Goal: Download file/media

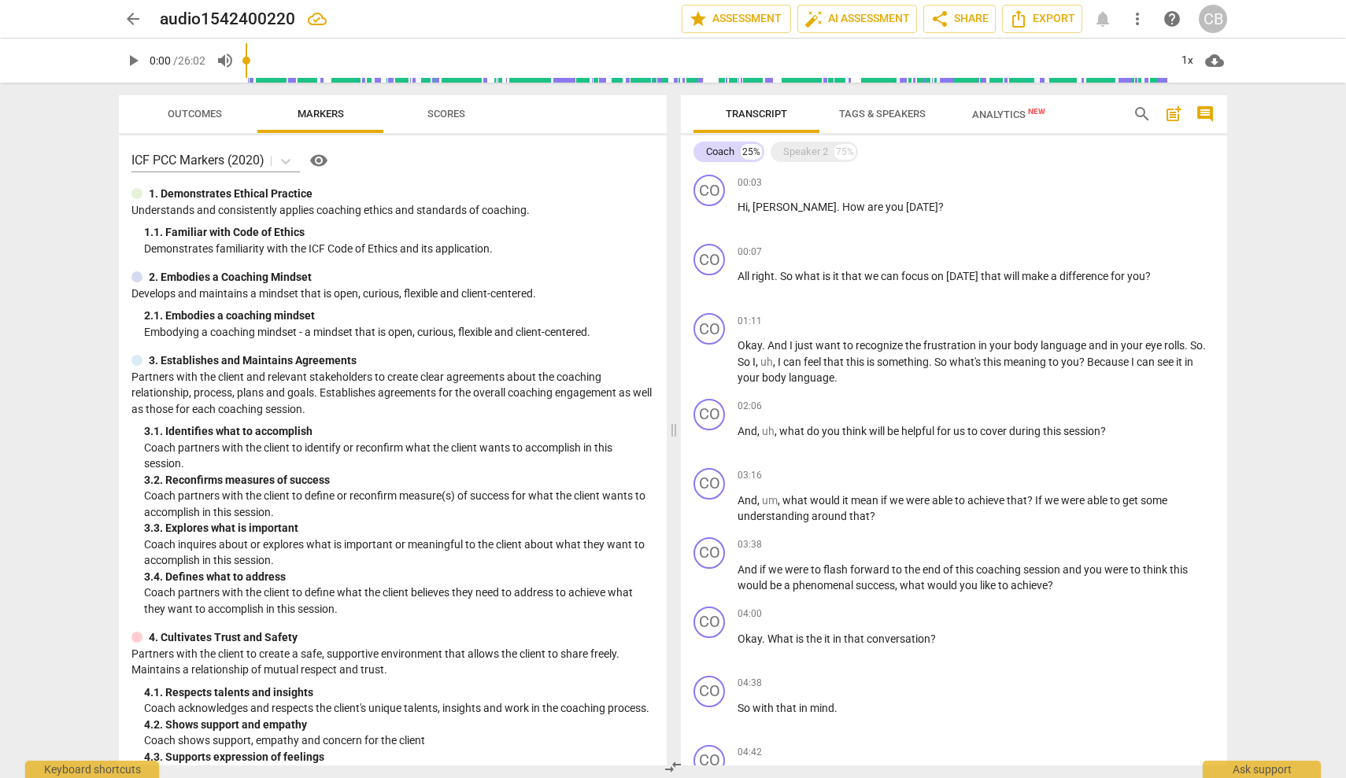
click at [133, 20] on span "arrow_back" at bounding box center [133, 18] width 19 height 19
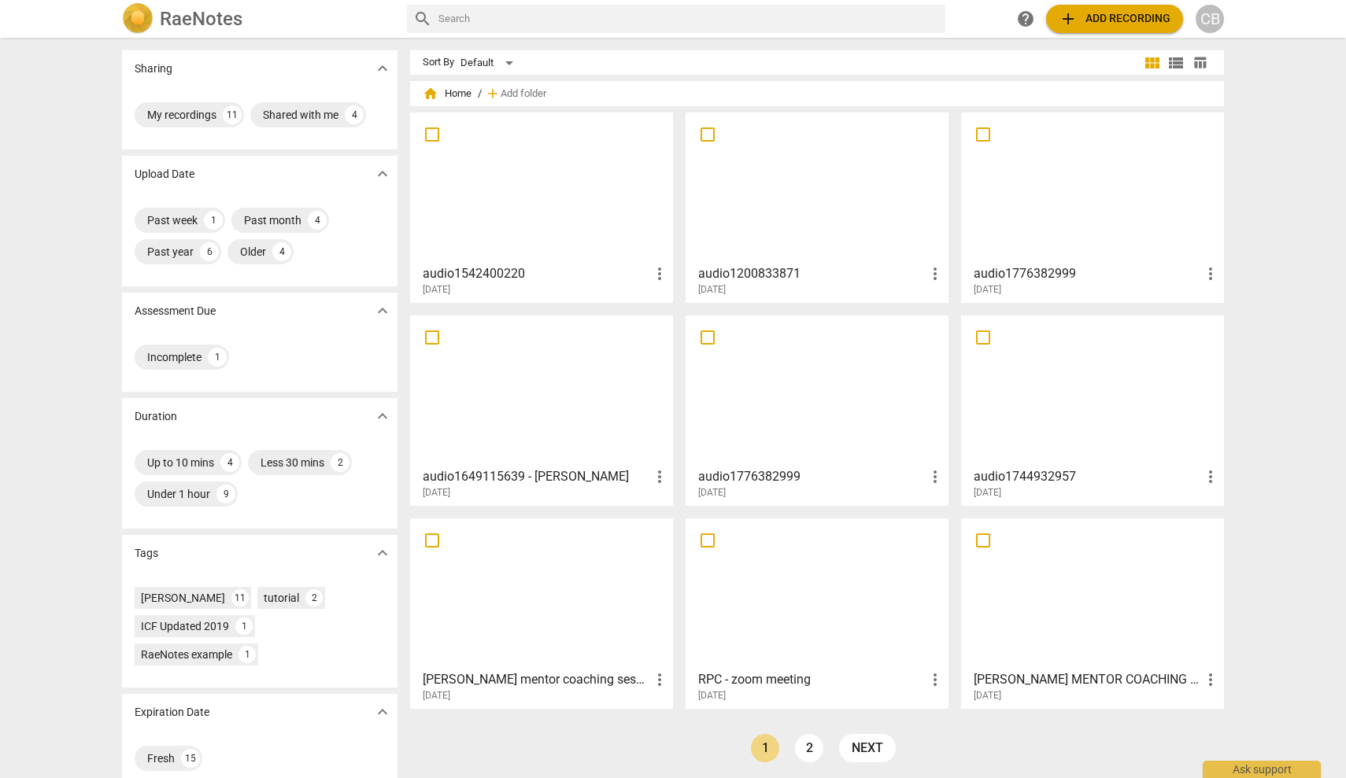
click at [779, 224] on div at bounding box center [817, 187] width 252 height 139
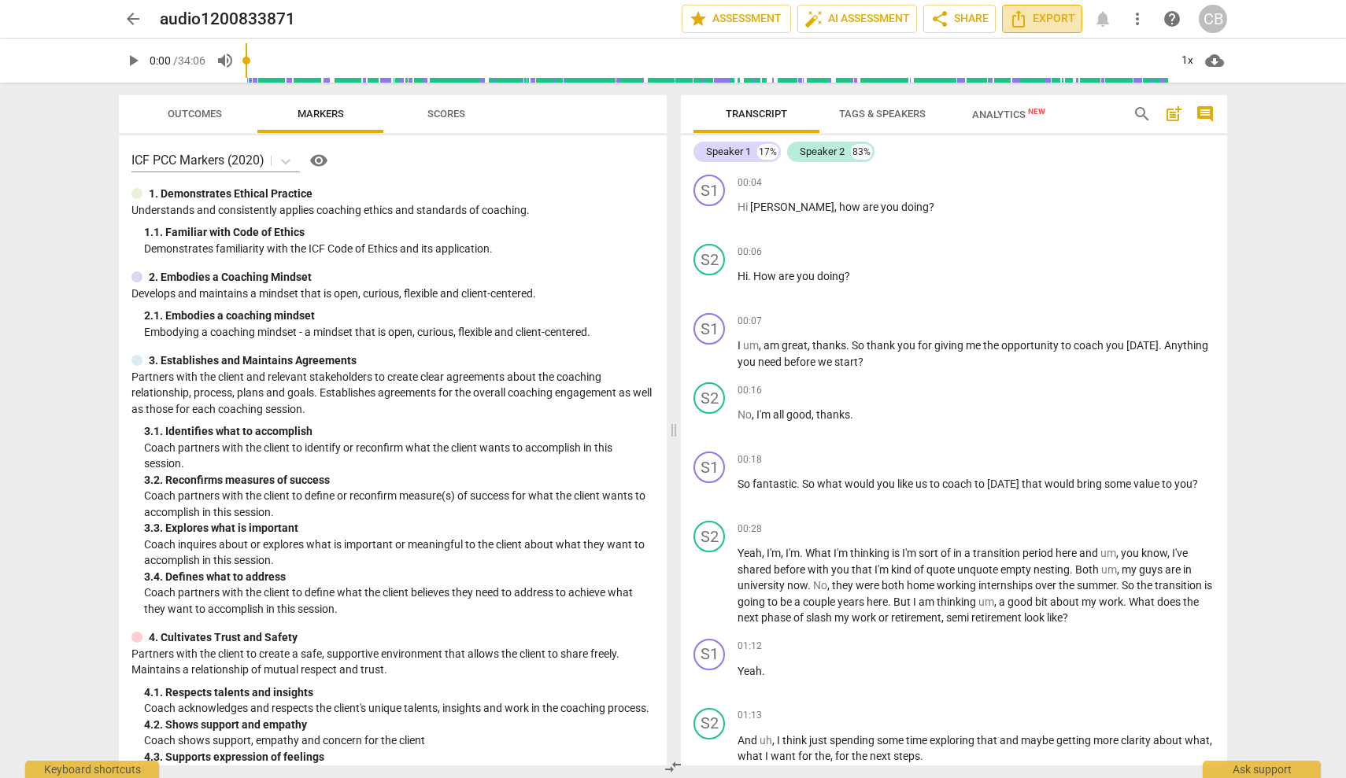
click at [1047, 21] on span "Export" at bounding box center [1042, 18] width 66 height 19
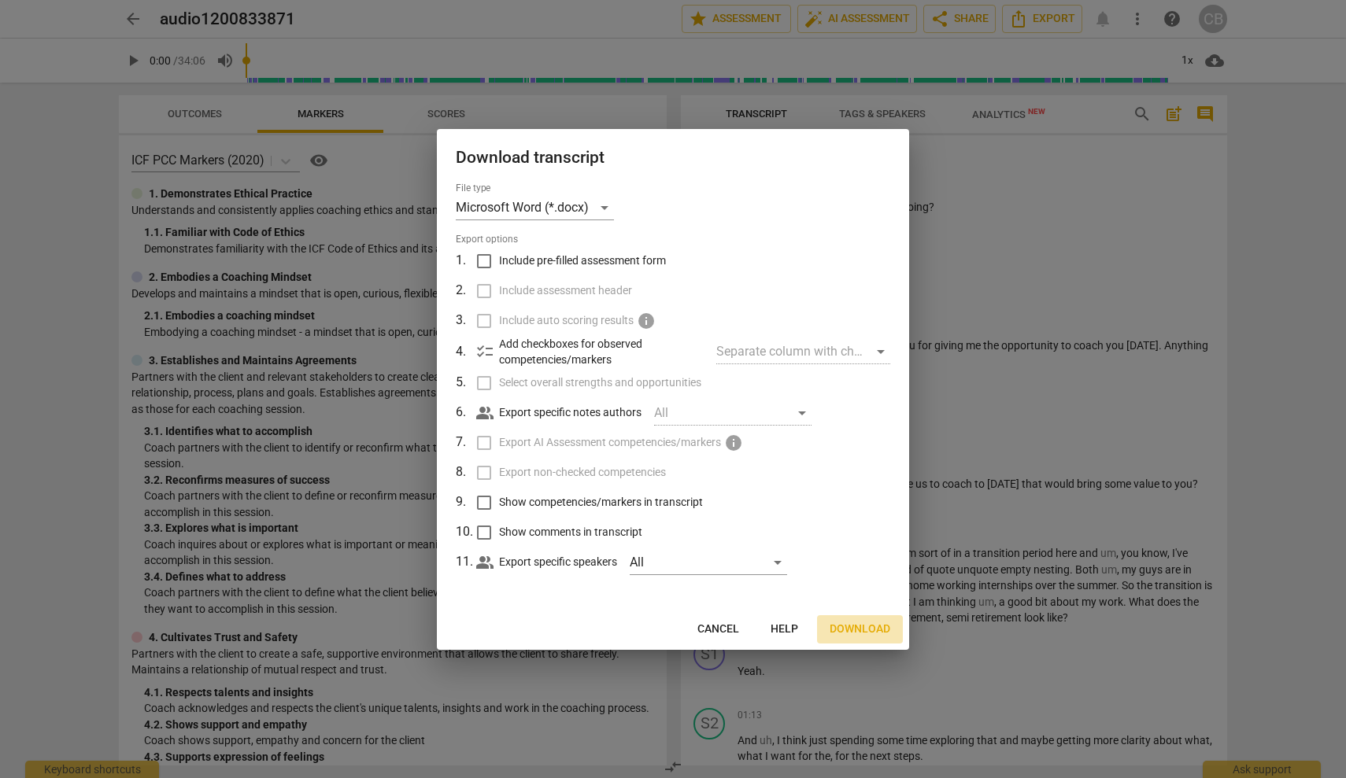
click at [861, 632] on span "Download" at bounding box center [859, 630] width 61 height 16
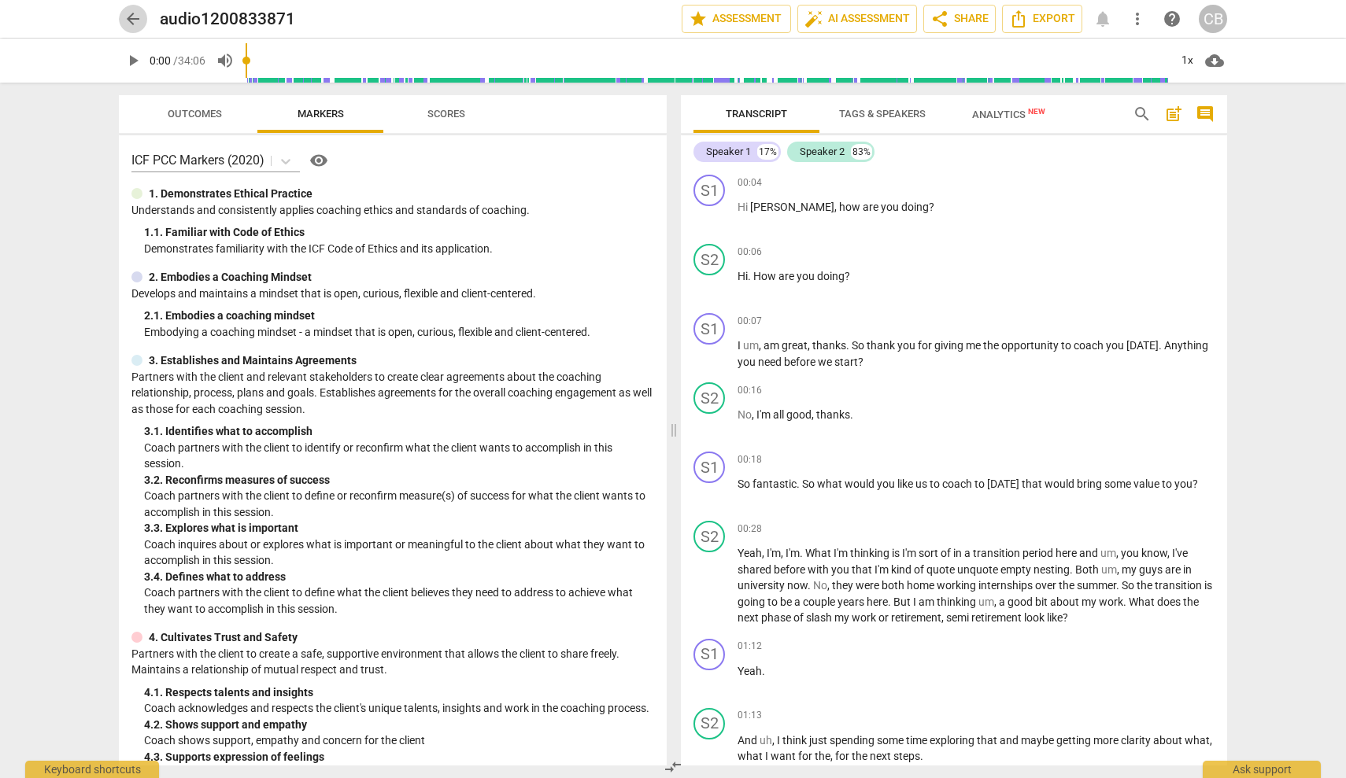
click at [135, 20] on span "arrow_back" at bounding box center [133, 18] width 19 height 19
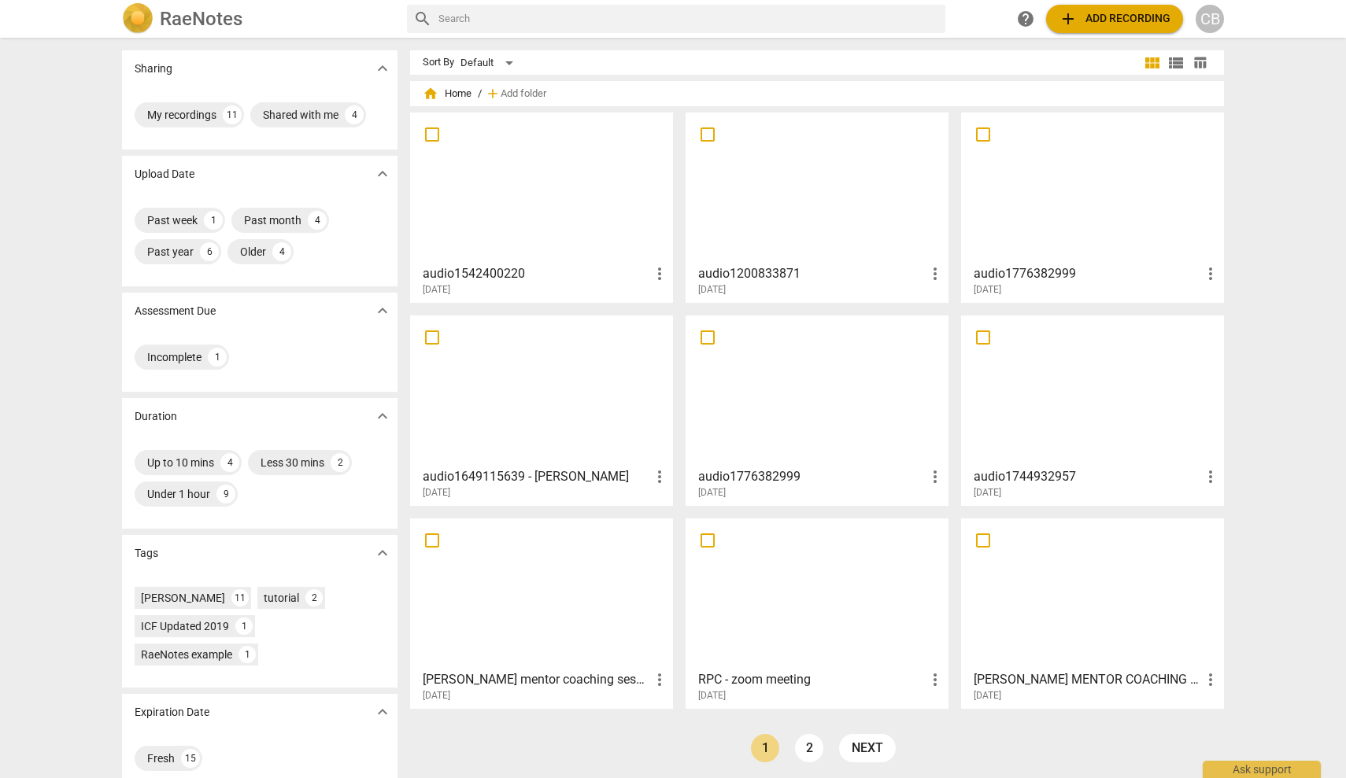
click at [529, 401] on div at bounding box center [542, 390] width 252 height 139
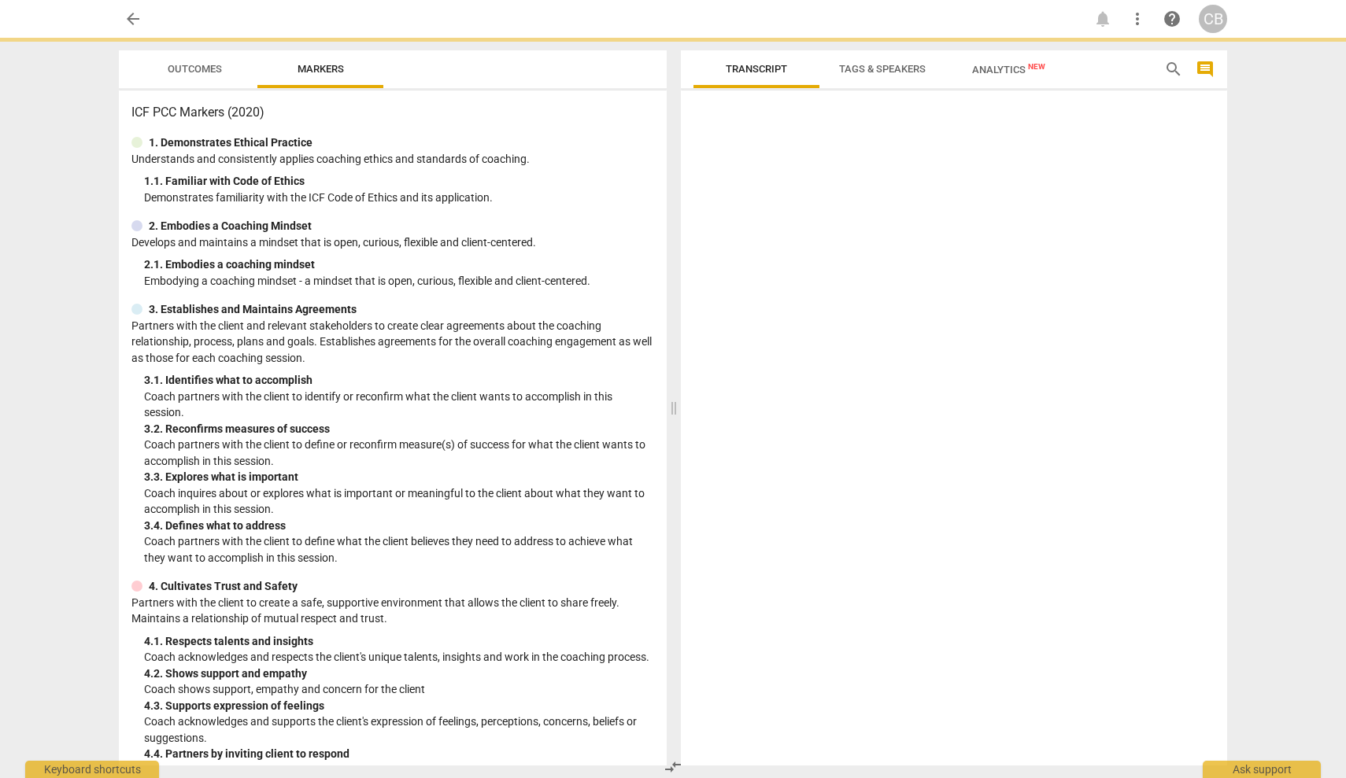
click at [529, 401] on p "Coach partners with the client to identify or reconfirm what the client wants t…" at bounding box center [399, 405] width 510 height 32
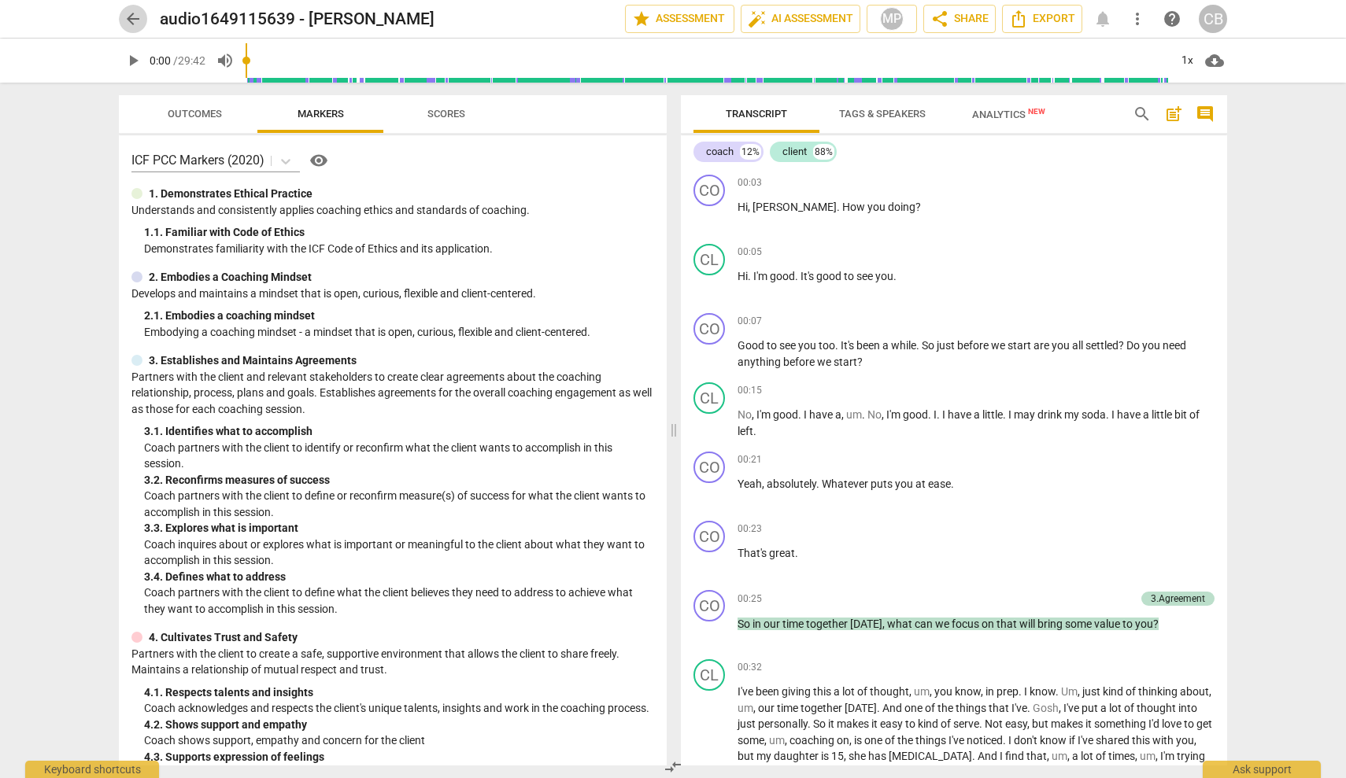
click at [140, 16] on span "arrow_back" at bounding box center [133, 18] width 19 height 19
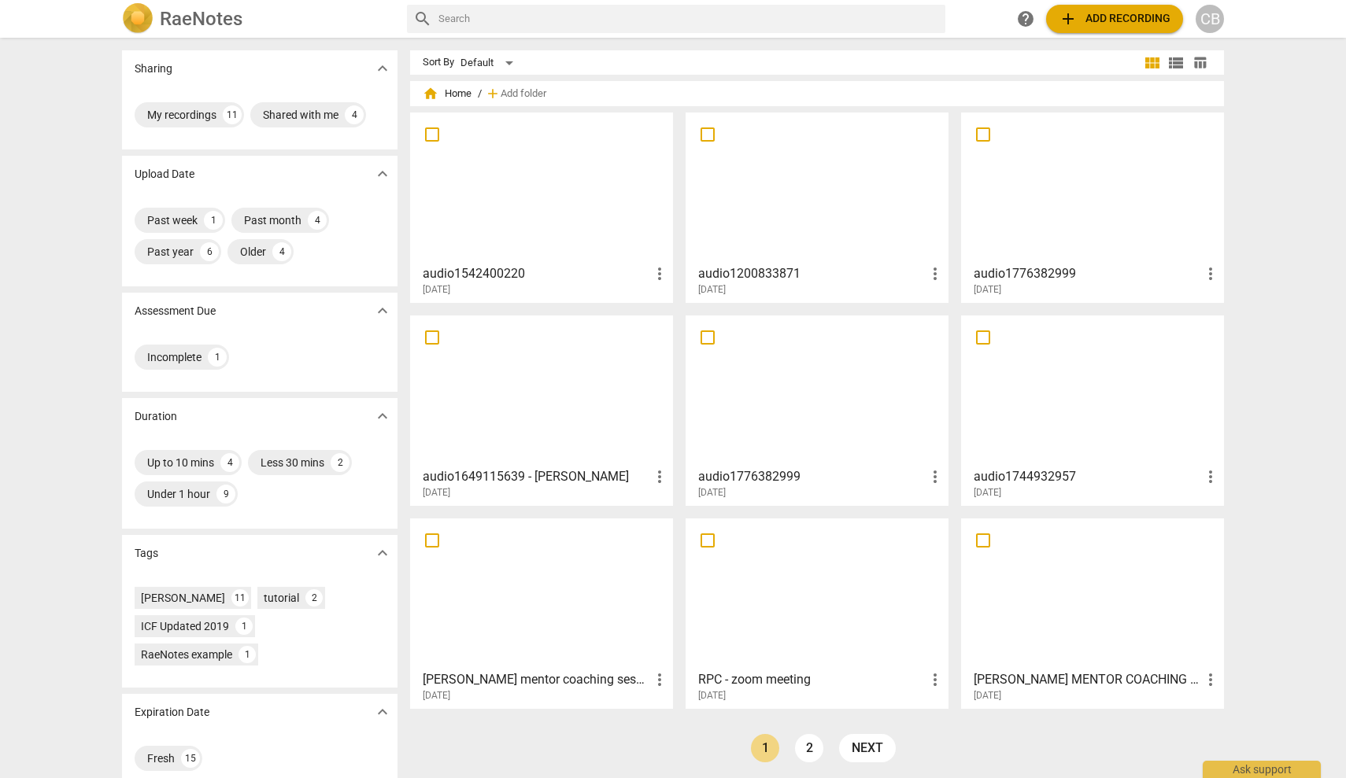
click at [780, 417] on div at bounding box center [817, 390] width 252 height 139
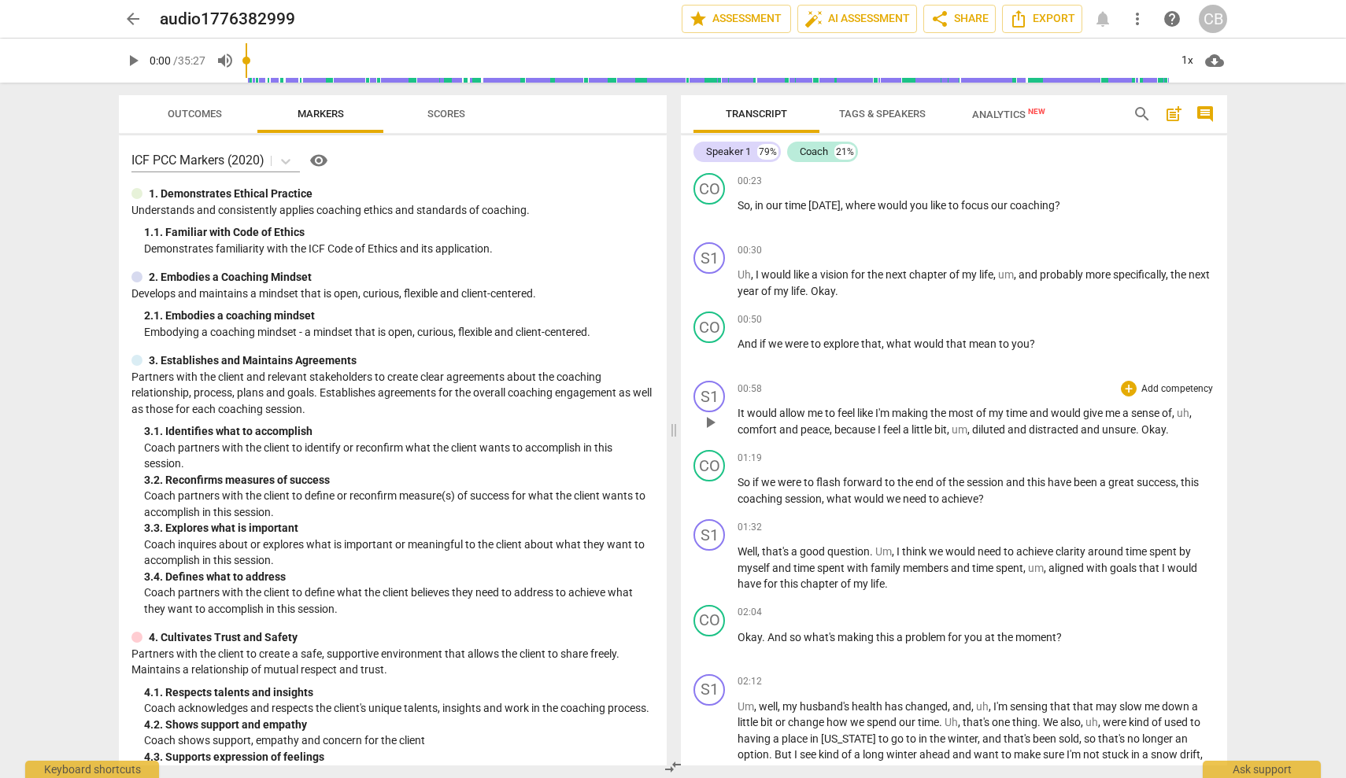
scroll to position [212, 0]
click at [1047, 22] on span "Export" at bounding box center [1042, 18] width 66 height 19
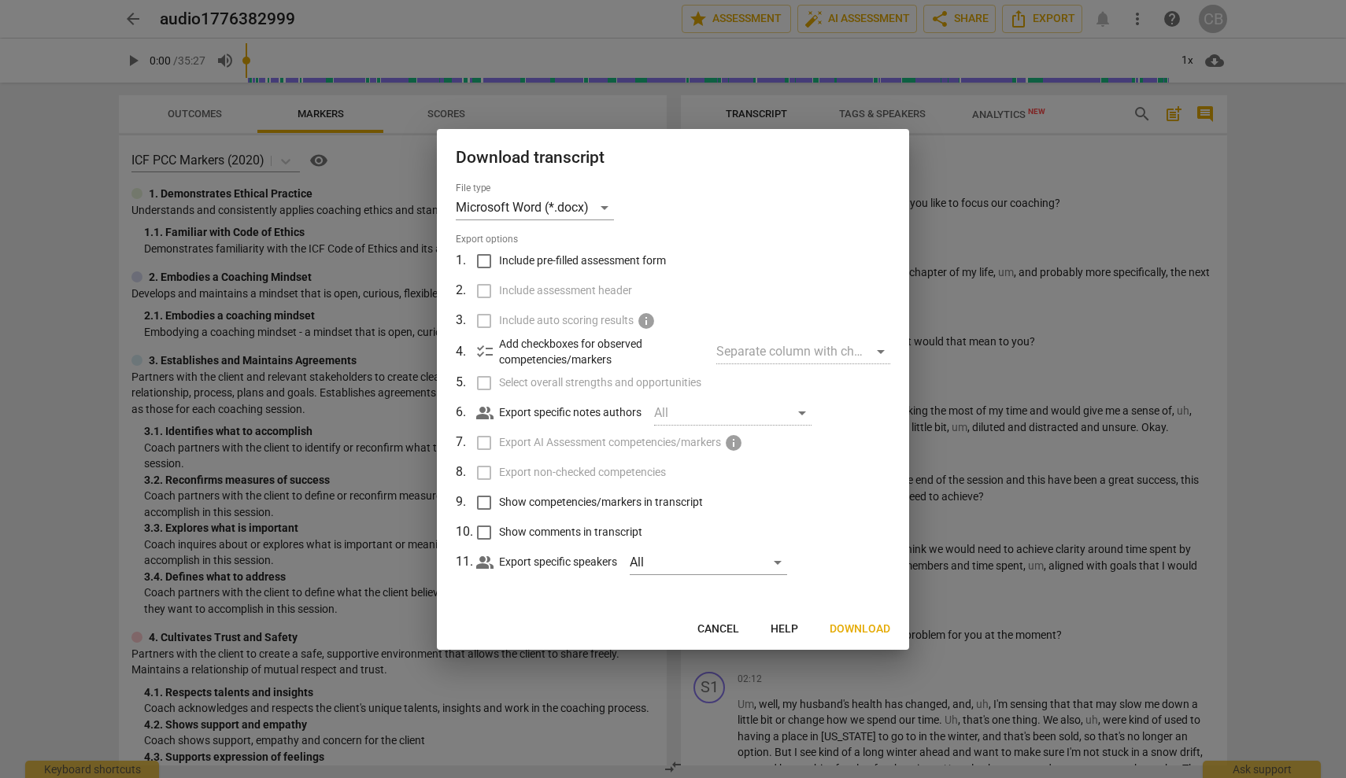
click at [862, 631] on span "Download" at bounding box center [859, 630] width 61 height 16
